Goal: Task Accomplishment & Management: Manage account settings

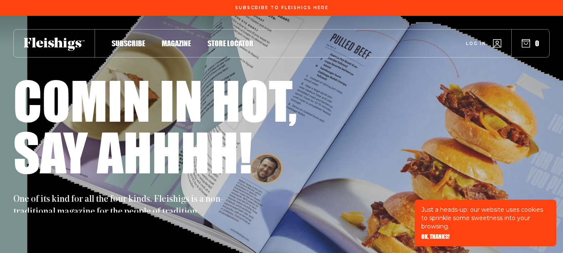
click at [495, 45] on icon "button" at bounding box center [497, 43] width 8 height 8
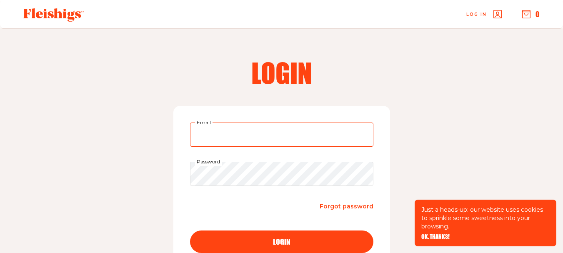
click at [242, 131] on input "Email" at bounding box center [281, 135] width 183 height 24
type input "[EMAIL_ADDRESS][DOMAIN_NAME]"
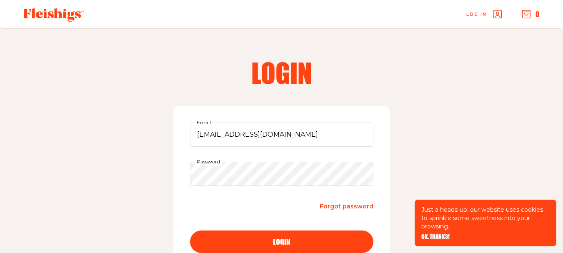
click at [349, 206] on span "Forgot password" at bounding box center [347, 207] width 54 height 8
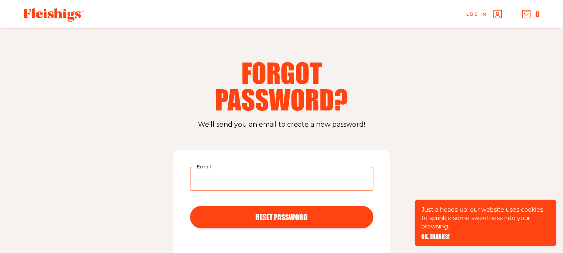
click at [230, 182] on input "Email" at bounding box center [281, 179] width 183 height 24
type input "[EMAIL_ADDRESS][DOMAIN_NAME]"
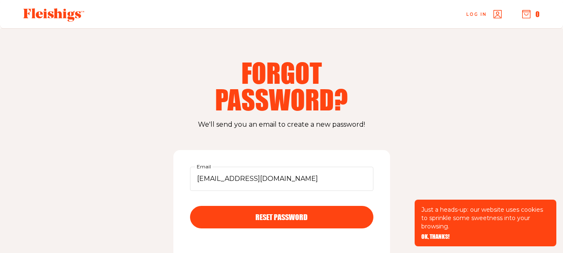
click at [277, 213] on span "RESET PASSWORD" at bounding box center [281, 210] width 52 height 8
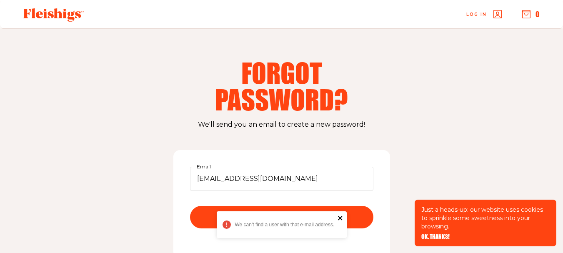
click at [341, 218] on icon "close" at bounding box center [341, 218] width 6 height 7
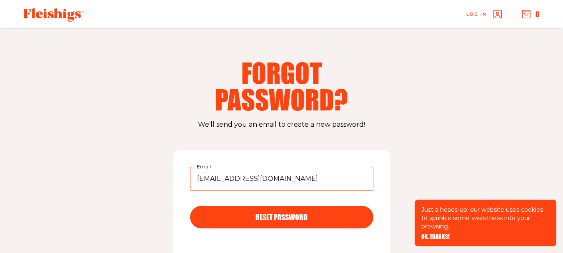
drag, startPoint x: 301, startPoint y: 181, endPoint x: 194, endPoint y: 181, distance: 106.7
click at [194, 181] on input "[EMAIL_ADDRESS][DOMAIN_NAME]" at bounding box center [281, 179] width 183 height 24
